Goal: Transaction & Acquisition: Book appointment/travel/reservation

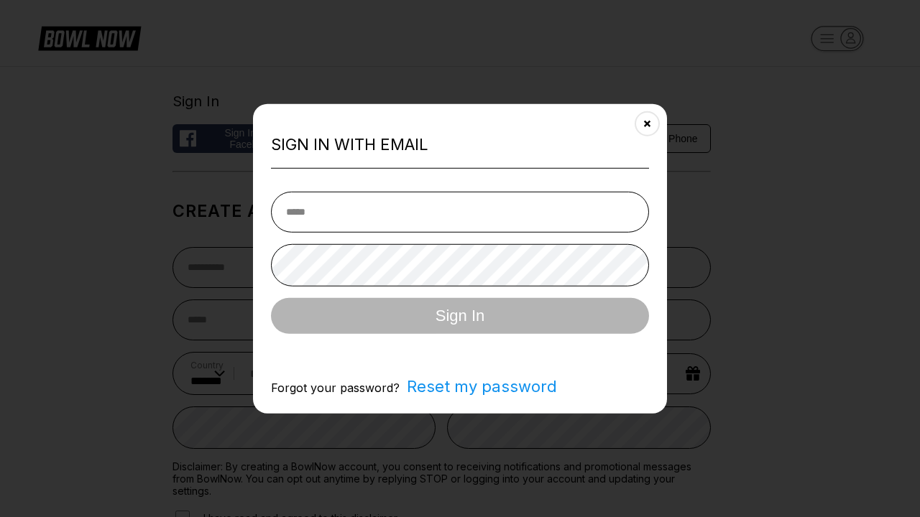
select select "**"
type input "**********"
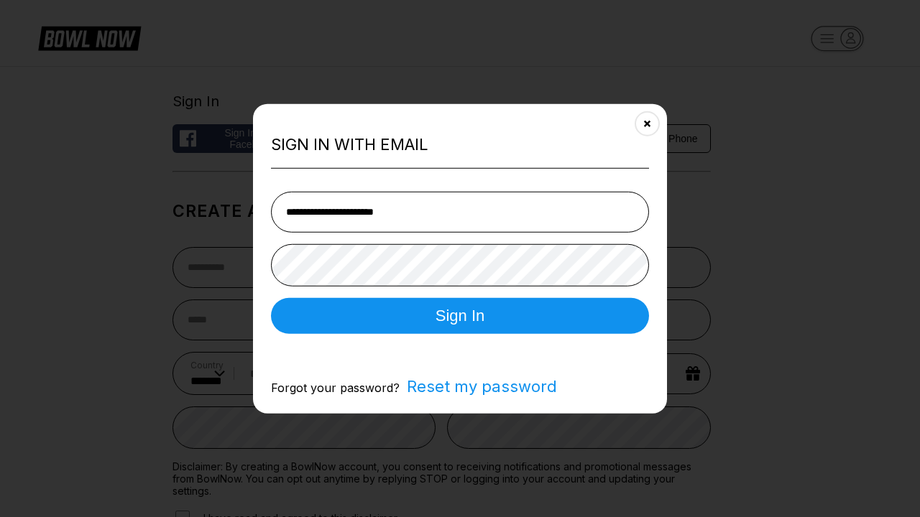
click at [460, 317] on button "Sign In" at bounding box center [460, 315] width 378 height 36
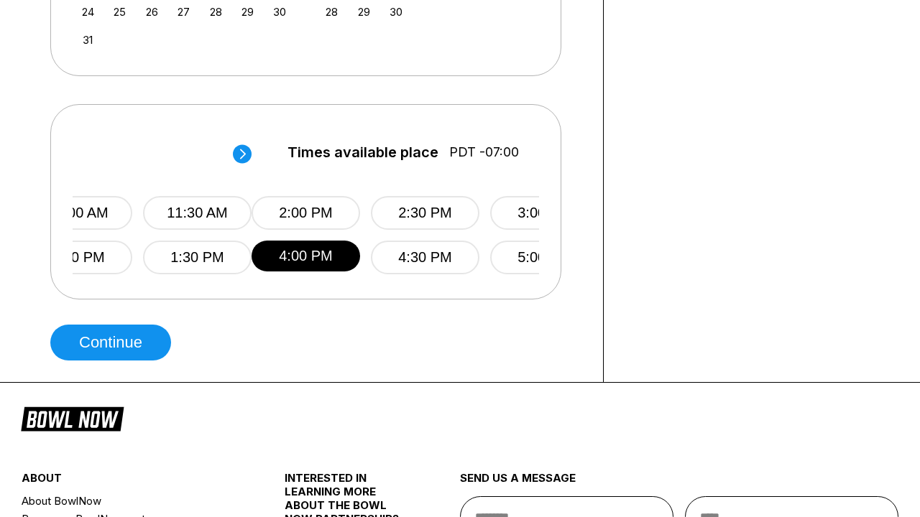
click at [114, 343] on button "Continue" at bounding box center [110, 343] width 121 height 36
